Goal: Task Accomplishment & Management: Manage account settings

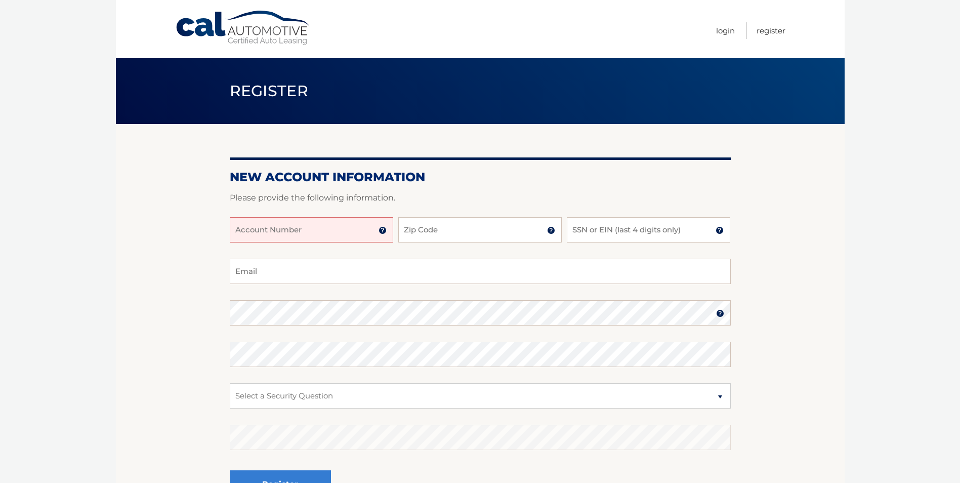
click at [286, 232] on input "Account Number" at bounding box center [311, 229] width 163 height 25
type input "44455994218"
click at [407, 234] on input "Zip Code" at bounding box center [479, 229] width 163 height 25
type input "08083"
click at [591, 227] on input "SSN or EIN (last 4 digits only)" at bounding box center [648, 229] width 163 height 25
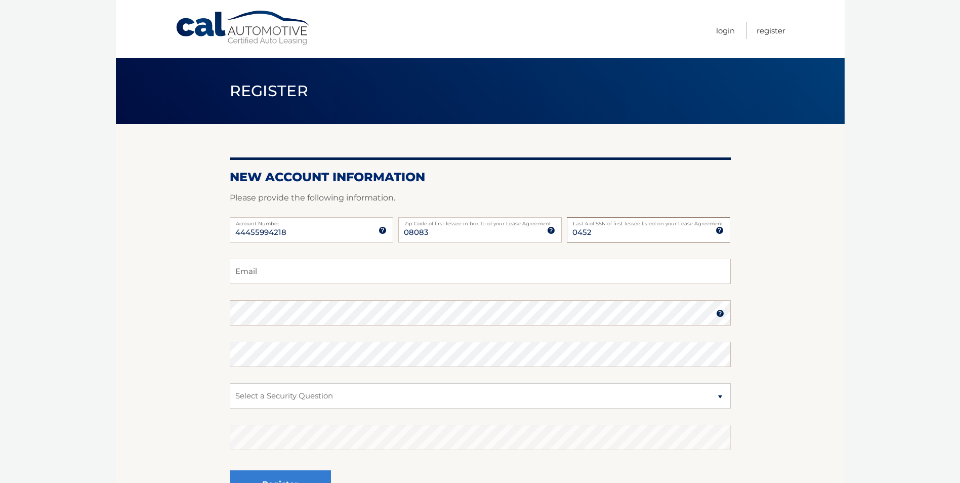
type input "0452"
drag, startPoint x: 238, startPoint y: 276, endPoint x: 244, endPoint y: 275, distance: 5.7
click at [244, 275] on input "Email" at bounding box center [480, 270] width 501 height 25
type input "mcromer@aol.com"
click at [718, 314] on img at bounding box center [720, 313] width 8 height 8
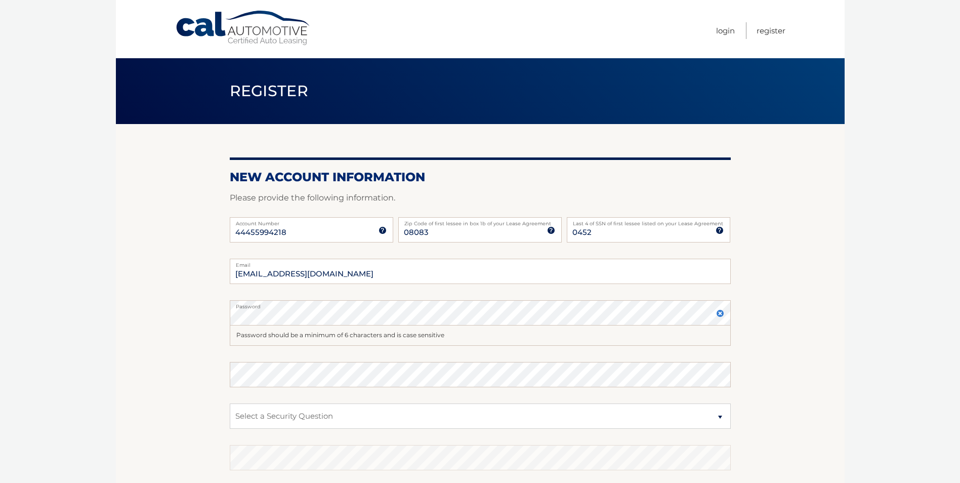
click at [718, 314] on img at bounding box center [720, 313] width 8 height 8
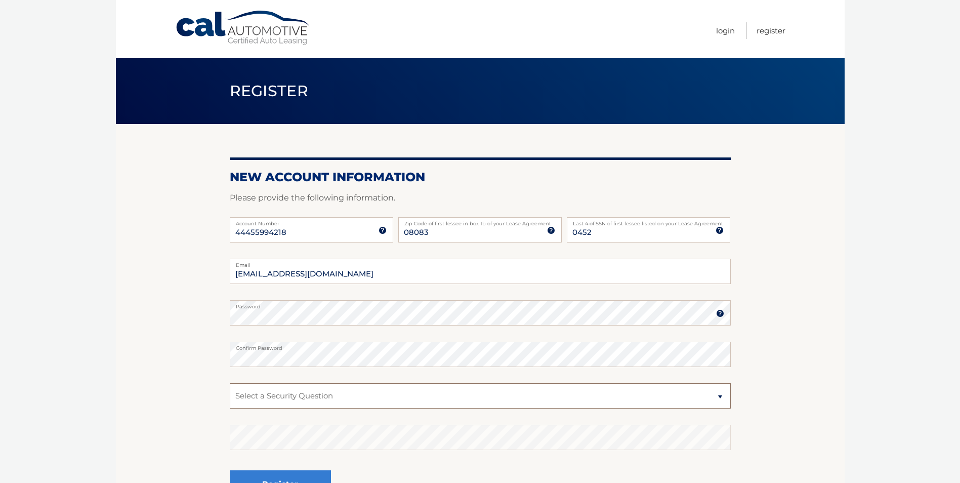
click at [720, 395] on select "Select a Security Question What was the name of your elementary school? What is…" at bounding box center [480, 395] width 501 height 25
select select "2"
click at [230, 383] on select "Select a Security Question What was the name of your elementary school? What is…" at bounding box center [480, 395] width 501 height 25
click at [275, 397] on select "Select a Security Question What was the name of your elementary school? What is…" at bounding box center [480, 395] width 501 height 25
click at [256, 395] on select "Select a Security Question What was the name of your elementary school? What is…" at bounding box center [480, 395] width 501 height 25
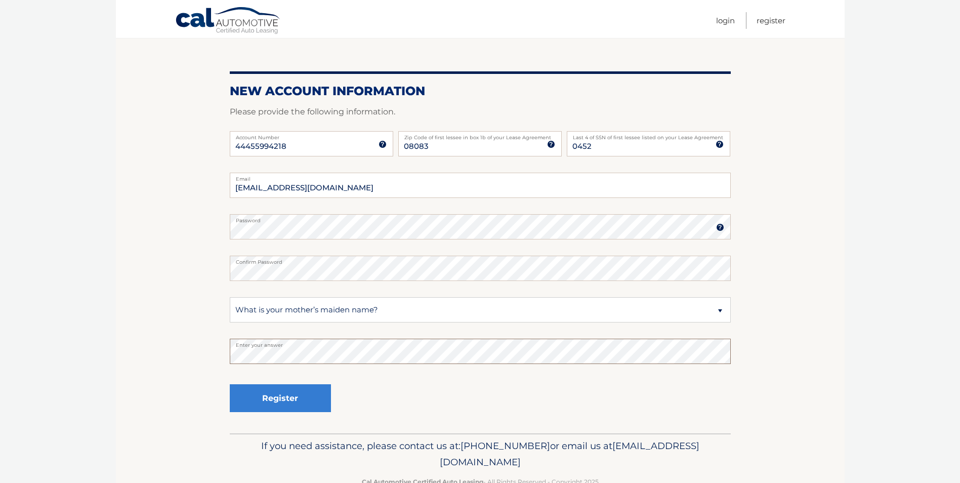
scroll to position [92, 0]
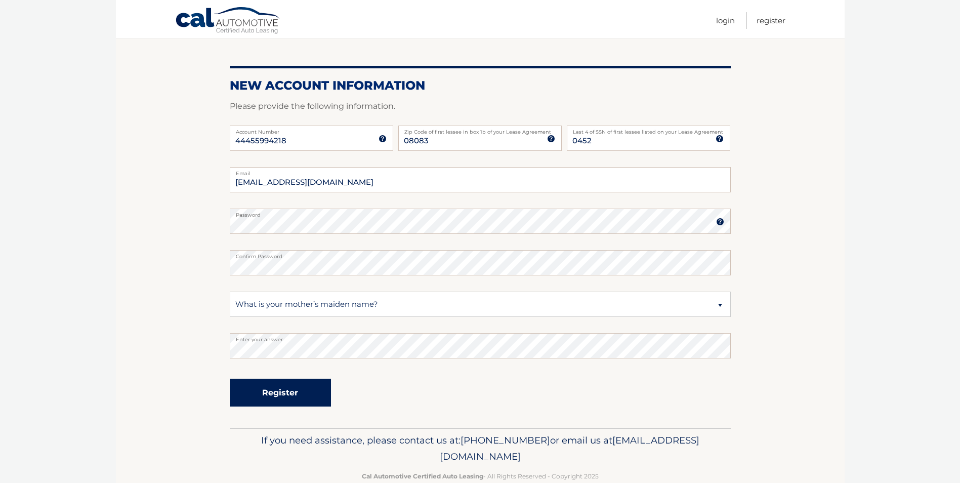
click at [294, 397] on button "Register" at bounding box center [280, 392] width 101 height 28
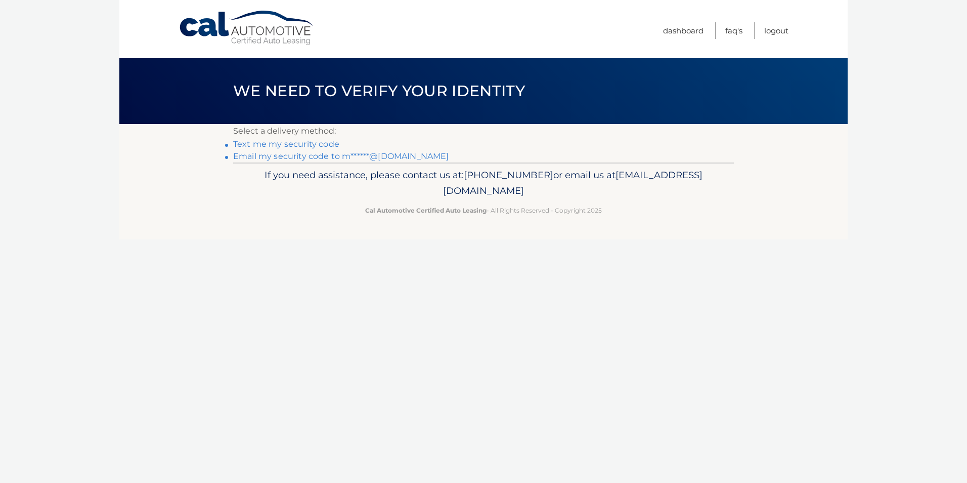
click at [296, 146] on link "Text me my security code" at bounding box center [286, 144] width 106 height 10
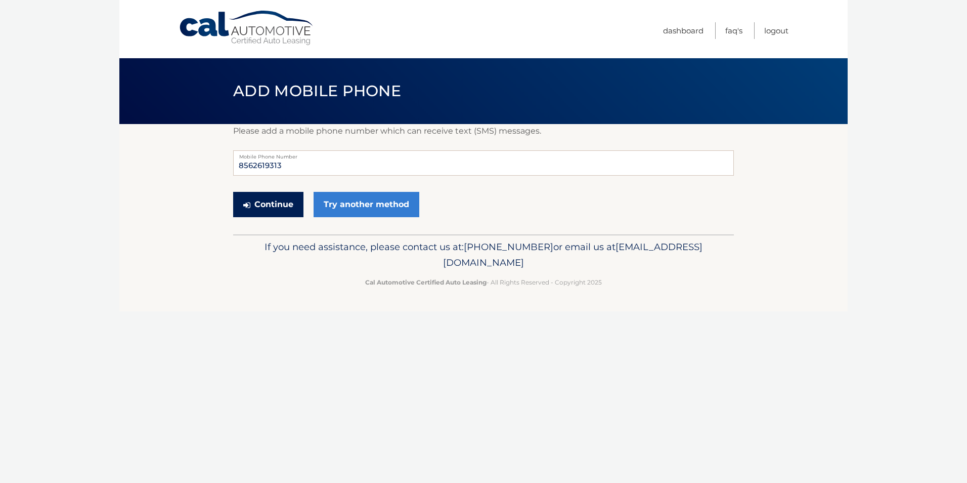
click at [260, 203] on button "Continue" at bounding box center [268, 204] width 70 height 25
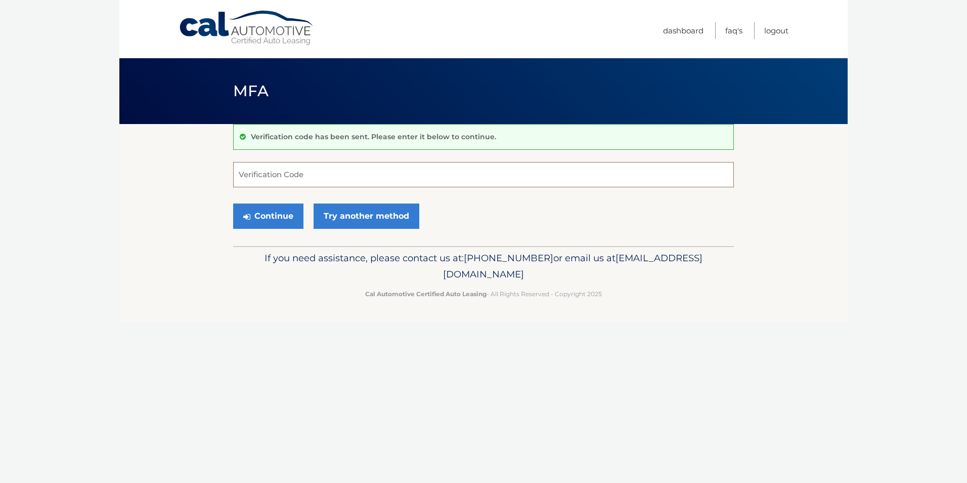
click at [247, 177] on input "Verification Code" at bounding box center [483, 174] width 501 height 25
type input "033596"
click at [276, 216] on button "Continue" at bounding box center [268, 215] width 70 height 25
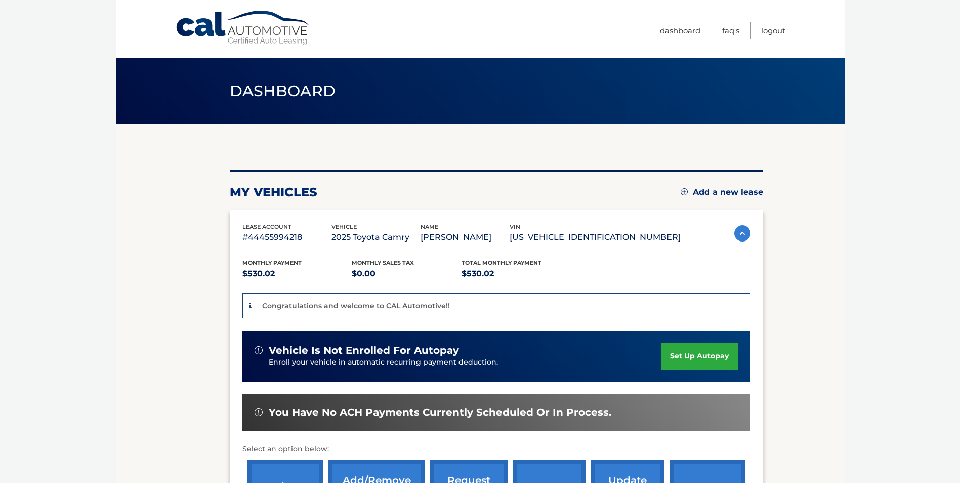
click at [708, 357] on link "set up autopay" at bounding box center [699, 355] width 77 height 27
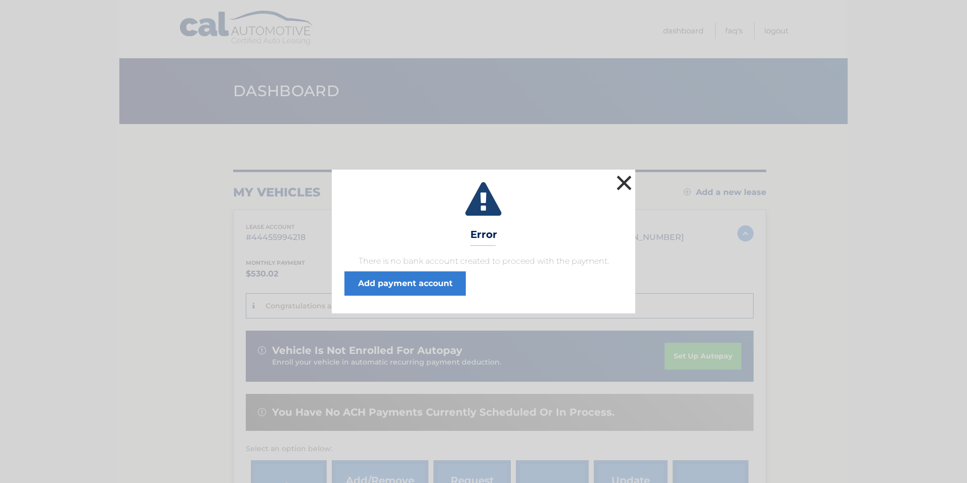
click at [626, 183] on button "×" at bounding box center [624, 182] width 20 height 20
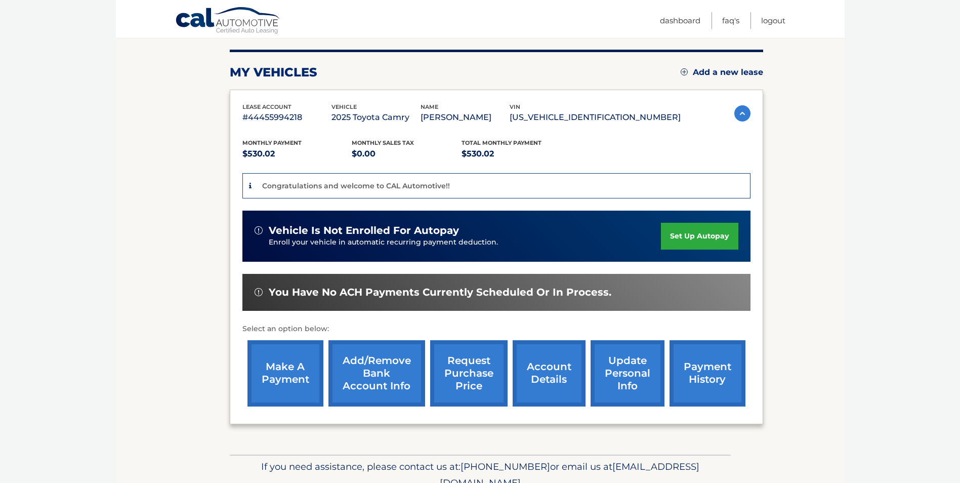
scroll to position [134, 0]
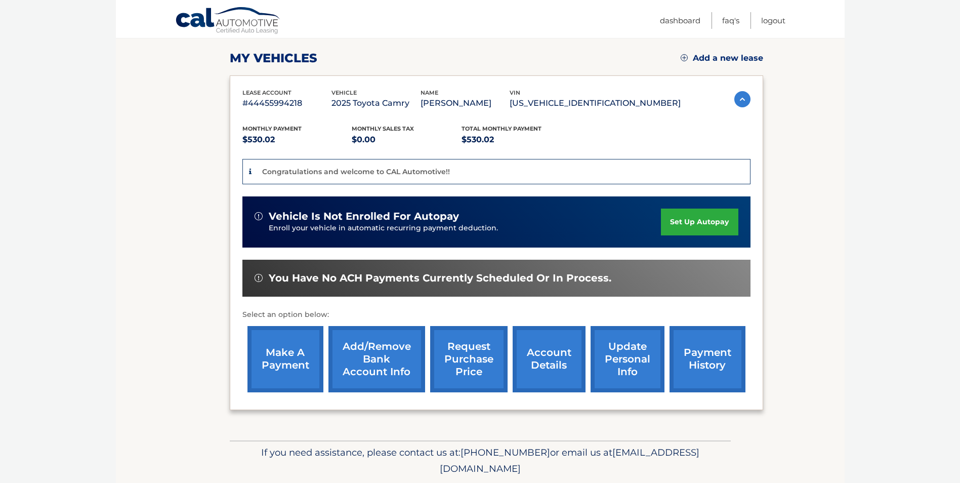
click at [683, 224] on link "set up autopay" at bounding box center [699, 221] width 77 height 27
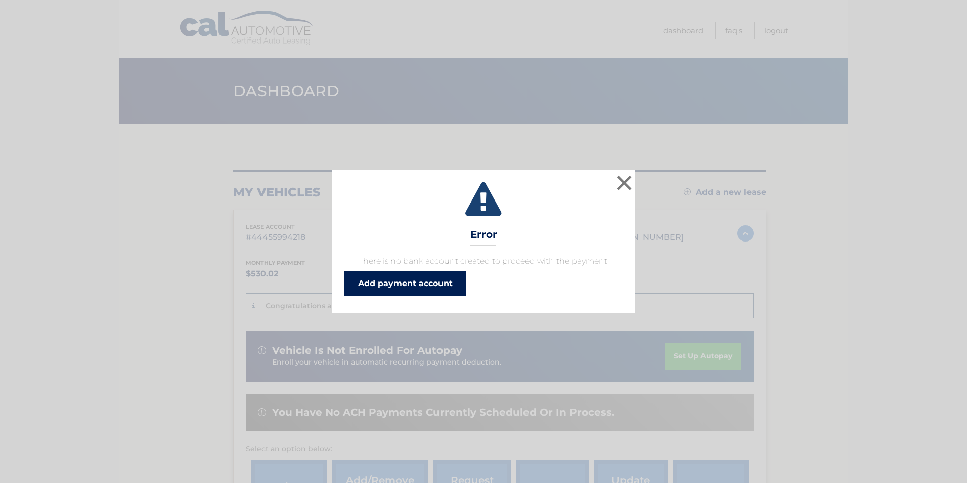
click at [393, 283] on link "Add payment account" at bounding box center [404, 283] width 121 height 24
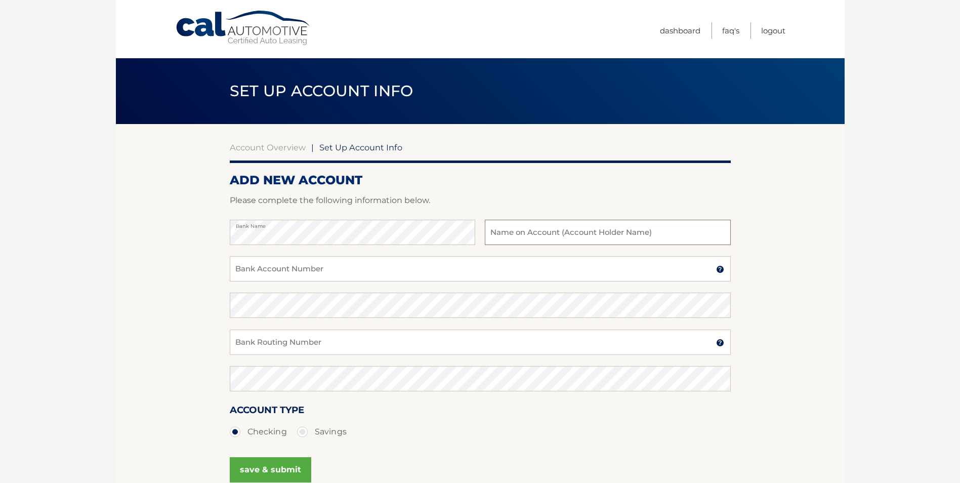
click at [497, 229] on input "text" at bounding box center [607, 232] width 245 height 25
type input "[PERSON_NAME]"
click at [333, 271] on input "Bank Account Number" at bounding box center [480, 268] width 501 height 25
type input "6224661"
drag, startPoint x: 249, startPoint y: 343, endPoint x: 293, endPoint y: 339, distance: 44.2
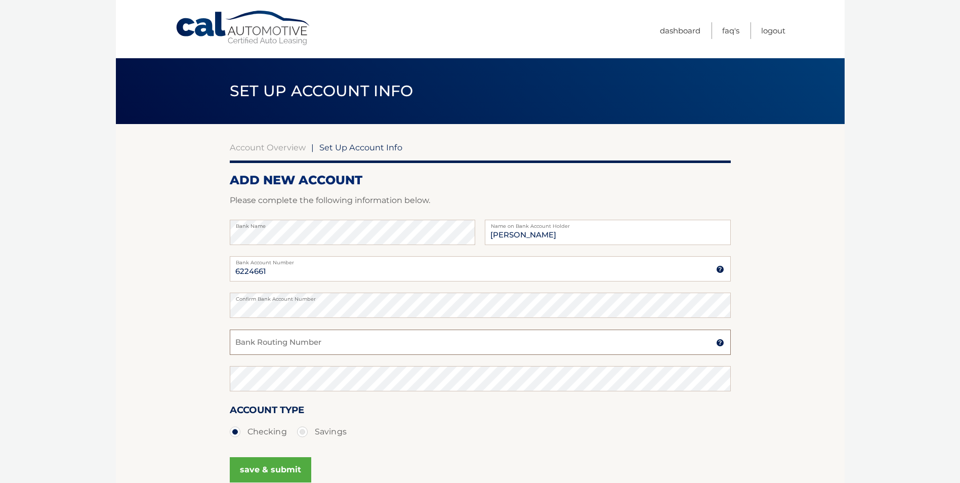
click at [263, 343] on input "Bank Routing Number" at bounding box center [480, 341] width 501 height 25
type input "031201360"
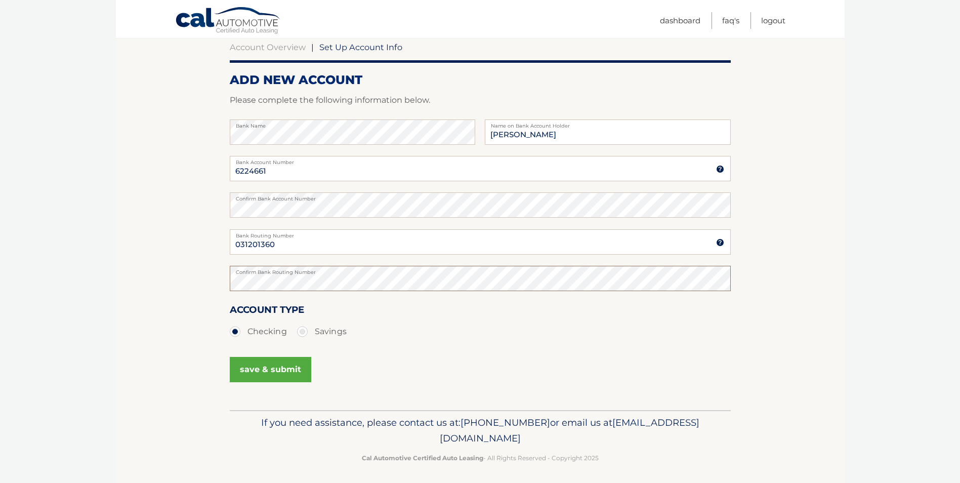
scroll to position [104, 0]
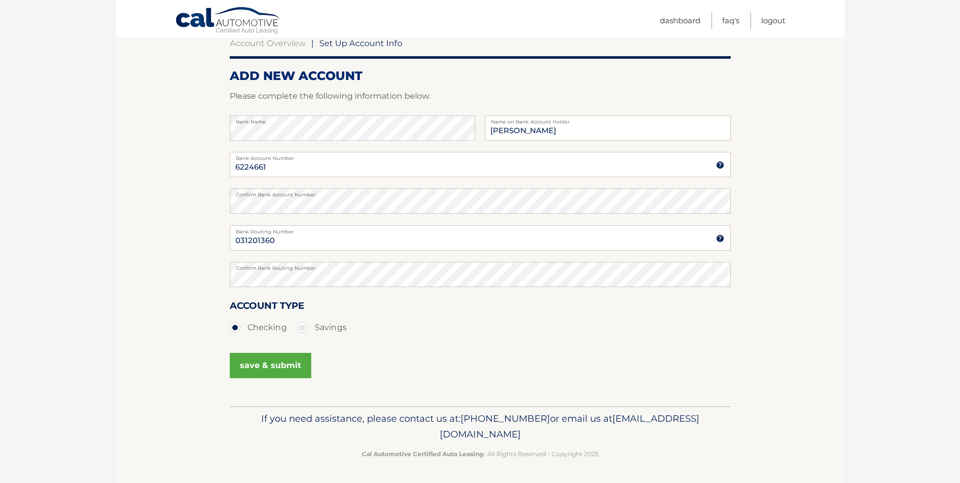
click at [250, 369] on button "save & submit" at bounding box center [270, 365] width 81 height 25
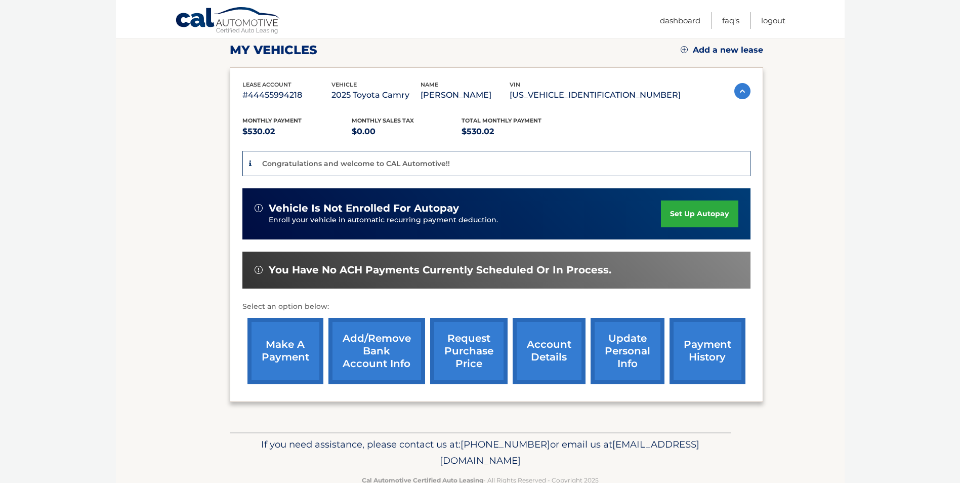
scroll to position [165, 0]
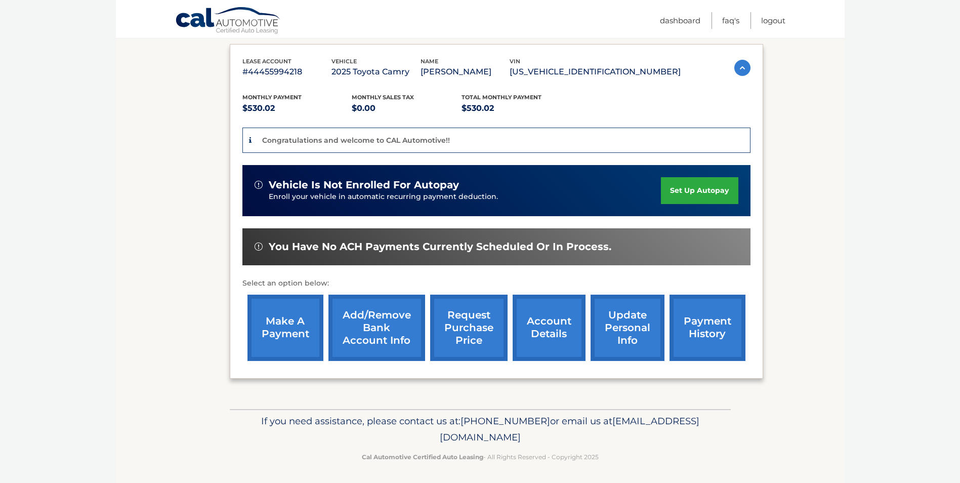
click at [682, 190] on link "set up autopay" at bounding box center [699, 190] width 77 height 27
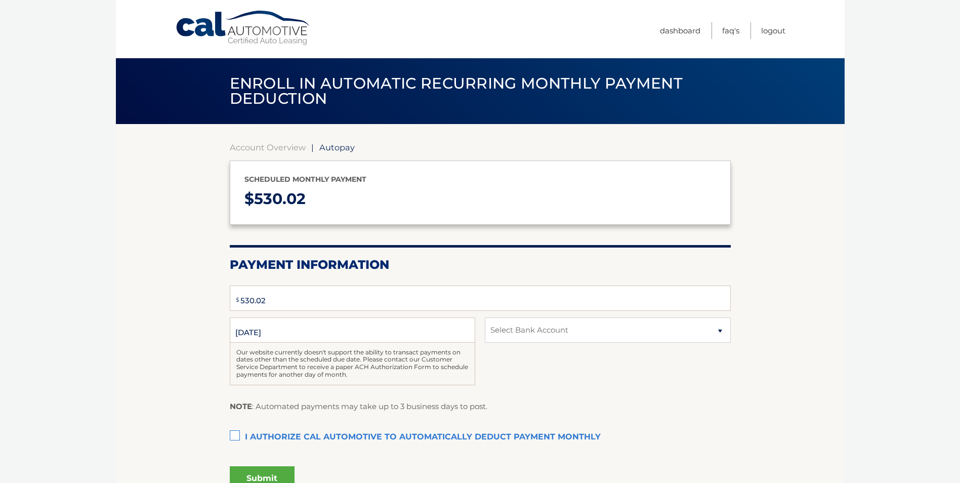
select select "MzBjNzA5YTctYjgzNi00ZThjLThiZWUtNTM4MmRjMmQ0MDNh"
click at [238, 434] on label "I authorize cal automotive to automatically deduct payment monthly This checkbo…" at bounding box center [480, 437] width 501 height 20
click at [0, 0] on input "I authorize cal automotive to automatically deduct payment monthly This checkbo…" at bounding box center [0, 0] width 0 height 0
click at [271, 474] on button "Submit" at bounding box center [262, 478] width 65 height 24
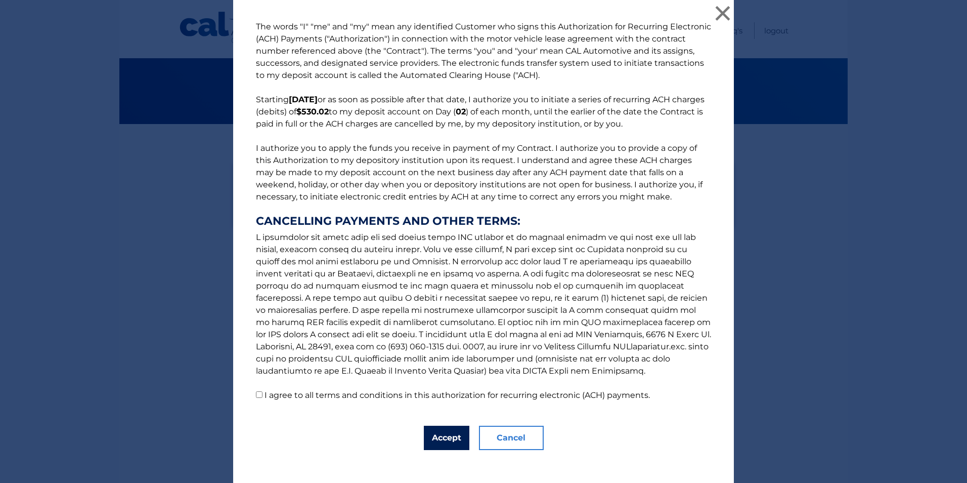
click at [440, 439] on button "Accept" at bounding box center [447, 437] width 46 height 24
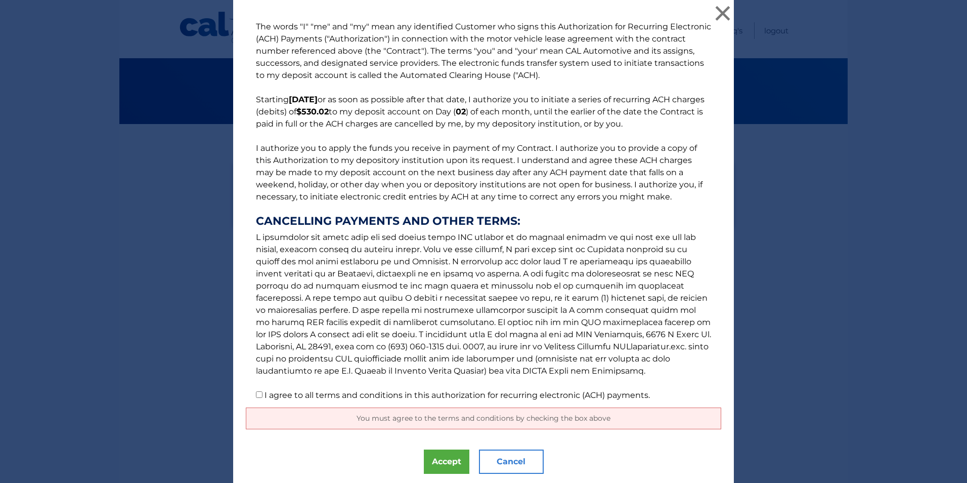
scroll to position [31, 0]
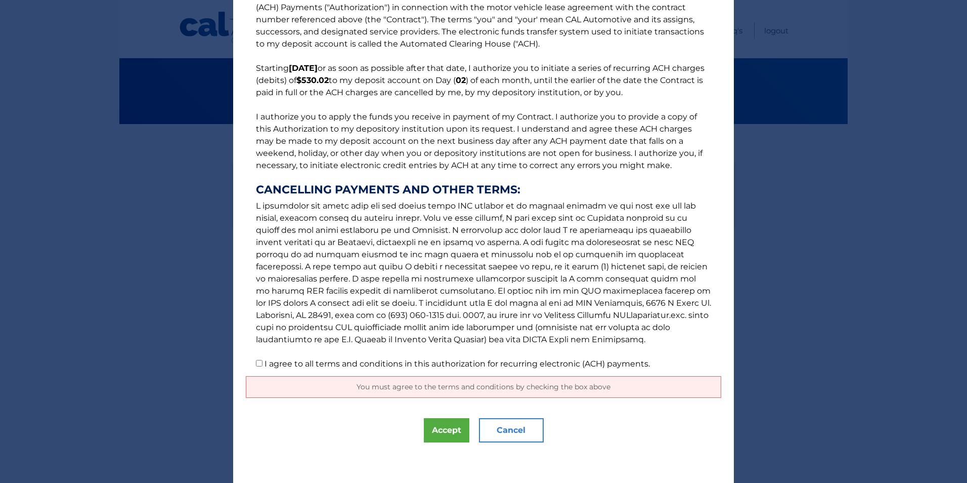
click at [256, 364] on input "I agree to all terms and conditions in this authorization for recurring electro…" at bounding box center [259, 363] width 7 height 7
checkbox input "true"
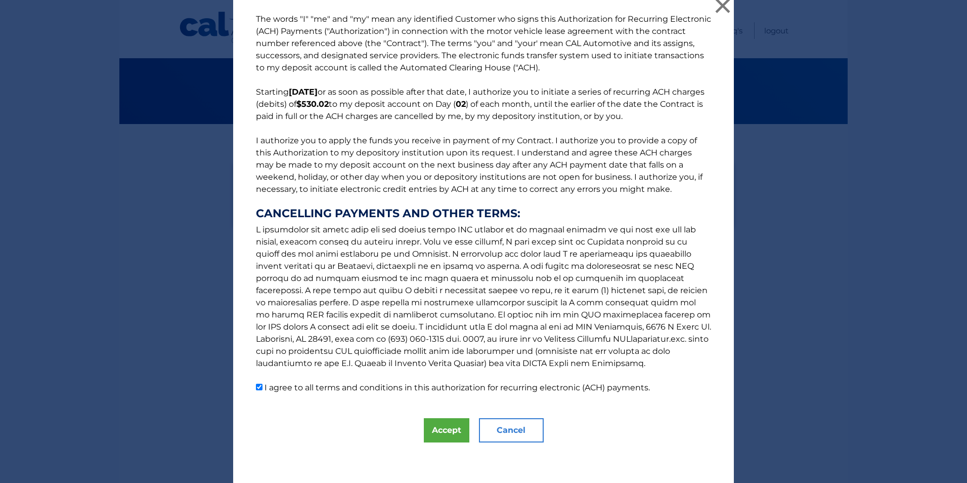
scroll to position [8, 0]
click at [431, 429] on button "Accept" at bounding box center [447, 430] width 46 height 24
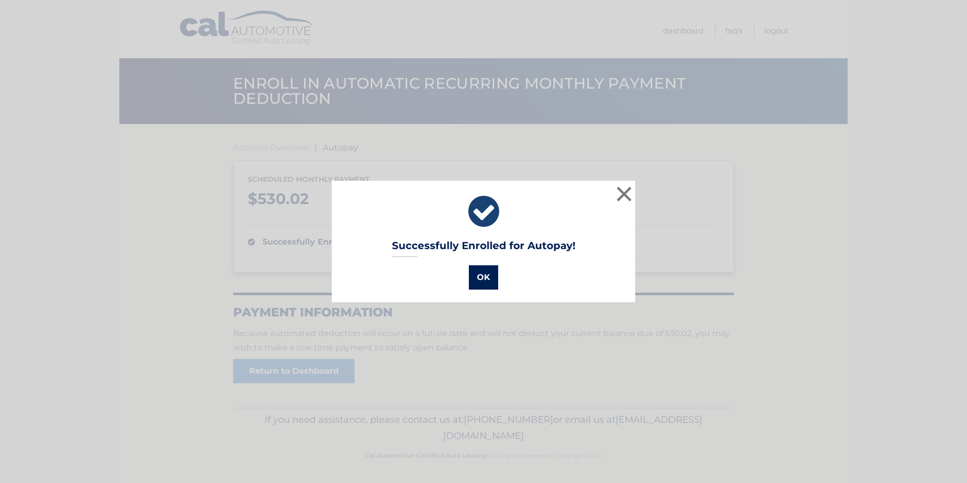
click at [477, 273] on button "OK" at bounding box center [483, 277] width 29 height 24
